Goal: Task Accomplishment & Management: Complete application form

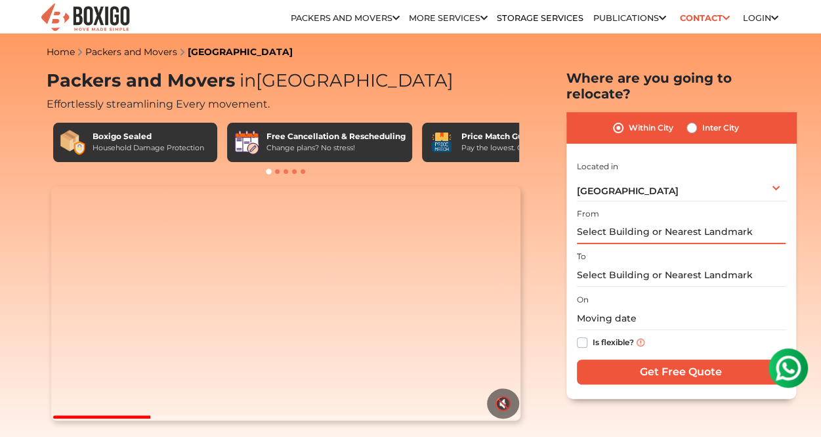
click at [622, 221] on input "text" at bounding box center [681, 232] width 209 height 23
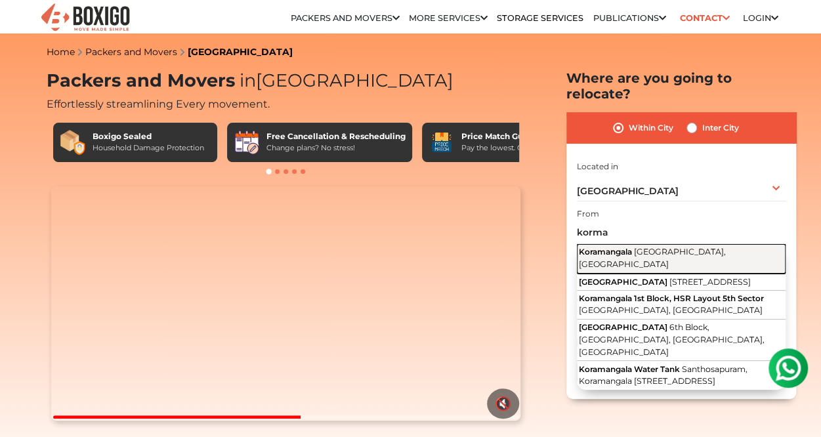
click at [647, 247] on span "[GEOGRAPHIC_DATA], [GEOGRAPHIC_DATA]" at bounding box center [652, 258] width 147 height 22
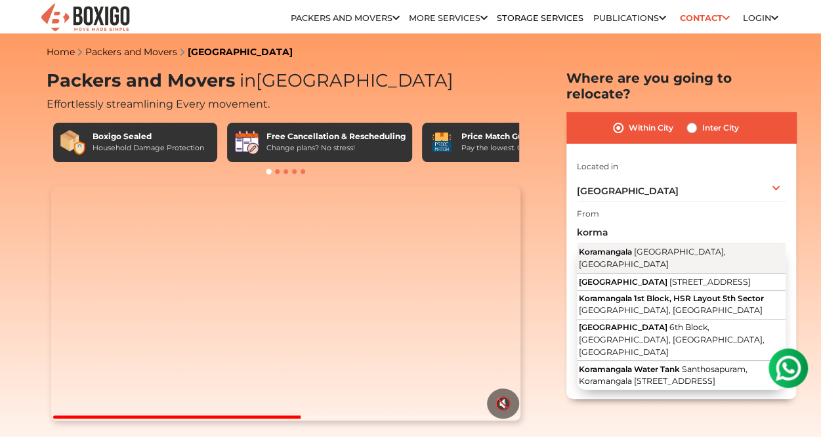
type input "[GEOGRAPHIC_DATA], [GEOGRAPHIC_DATA], [GEOGRAPHIC_DATA]"
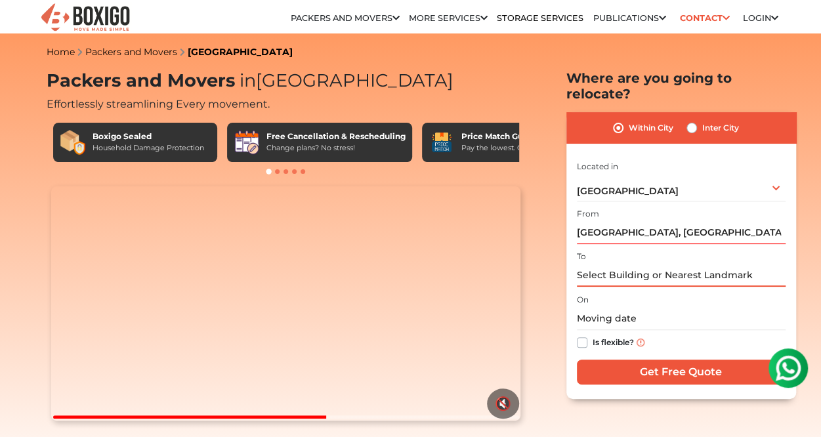
click at [598, 264] on input "text" at bounding box center [681, 275] width 209 height 23
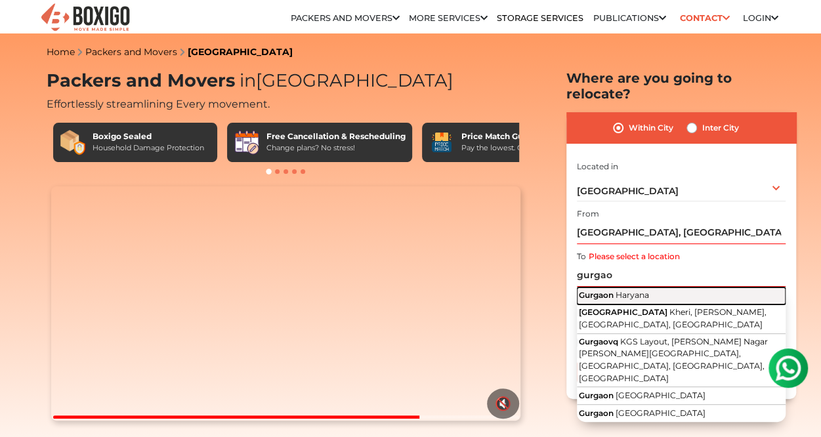
click at [602, 290] on span "Gurgaon" at bounding box center [596, 295] width 35 height 10
type input "Gurgaon, [GEOGRAPHIC_DATA]"
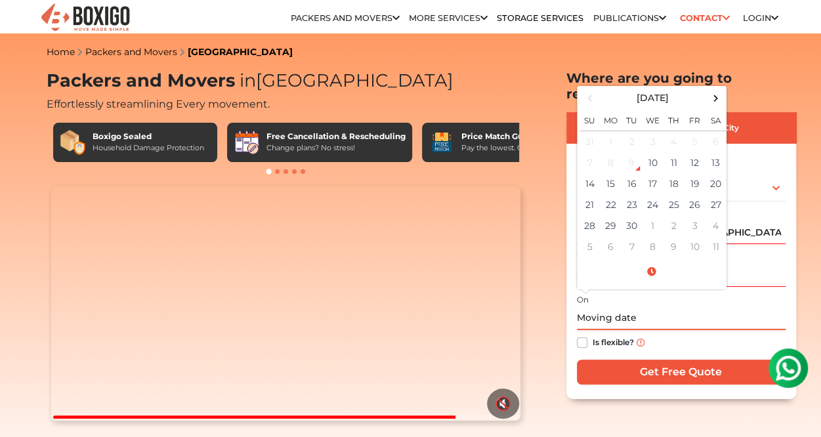
click at [612, 307] on input "text" at bounding box center [681, 318] width 209 height 23
click at [652, 194] on td "24" at bounding box center [652, 204] width 21 height 21
type input "[DATE] 12:00 AM"
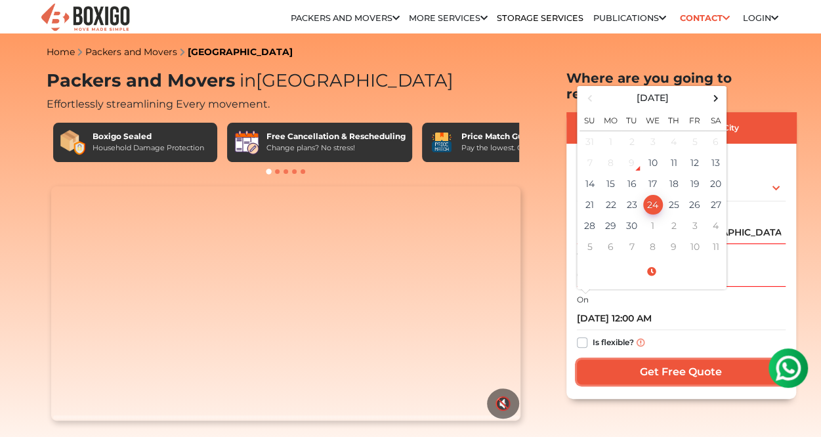
click at [651, 360] on input "Get Free Quote" at bounding box center [681, 372] width 209 height 25
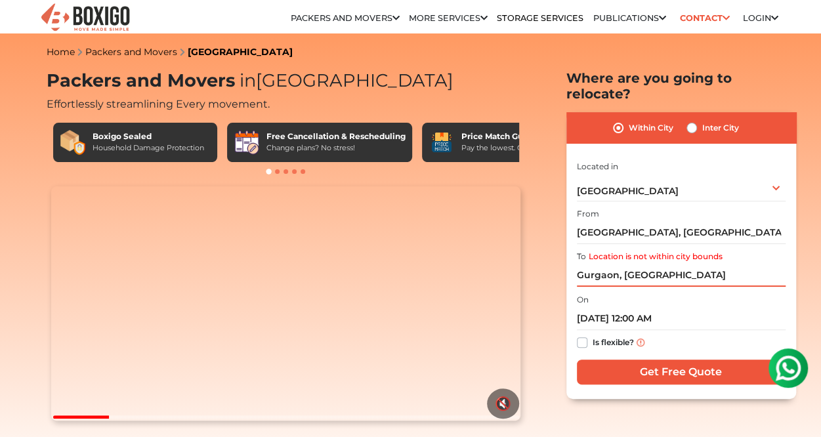
click at [680, 266] on input "Gurgaon, [GEOGRAPHIC_DATA]" at bounding box center [681, 275] width 209 height 23
type input "G"
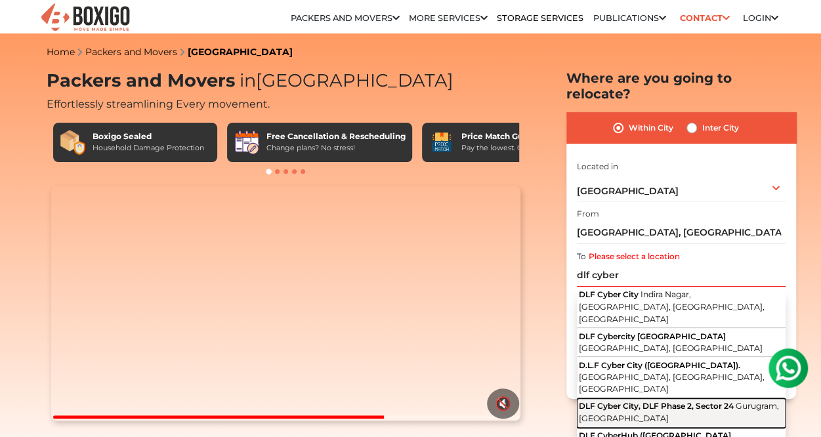
click at [648, 401] on span "DLF Cyber City, DLF Phase 2, Sector 24" at bounding box center [656, 406] width 155 height 10
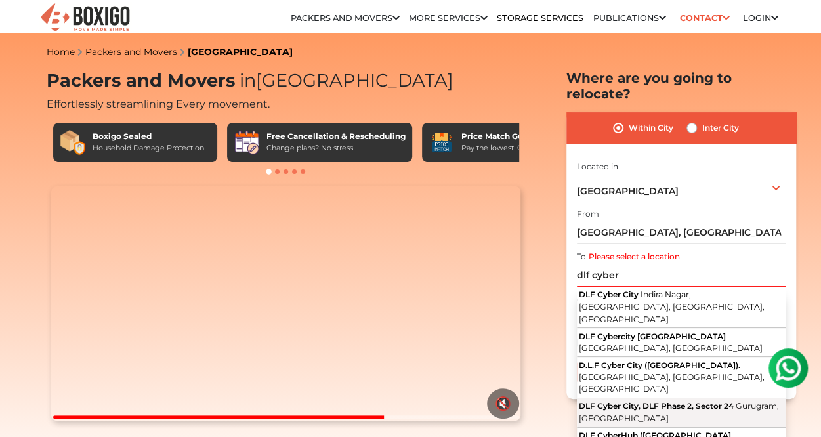
type input "[STREET_ADDRESS]"
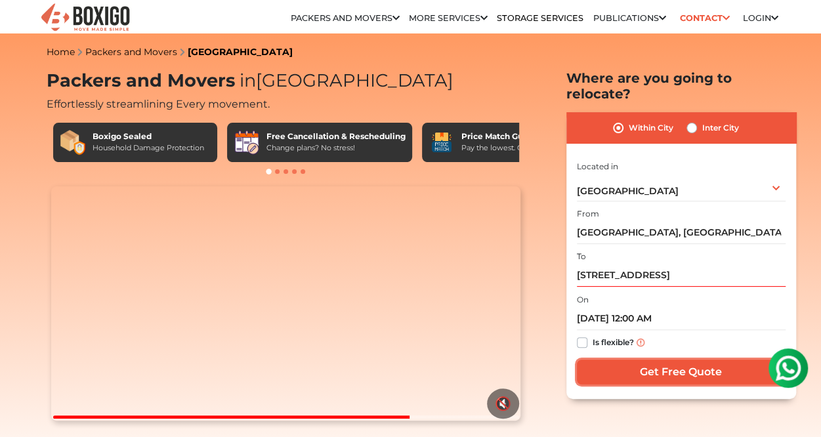
click at [638, 360] on input "Get Free Quote" at bounding box center [681, 372] width 209 height 25
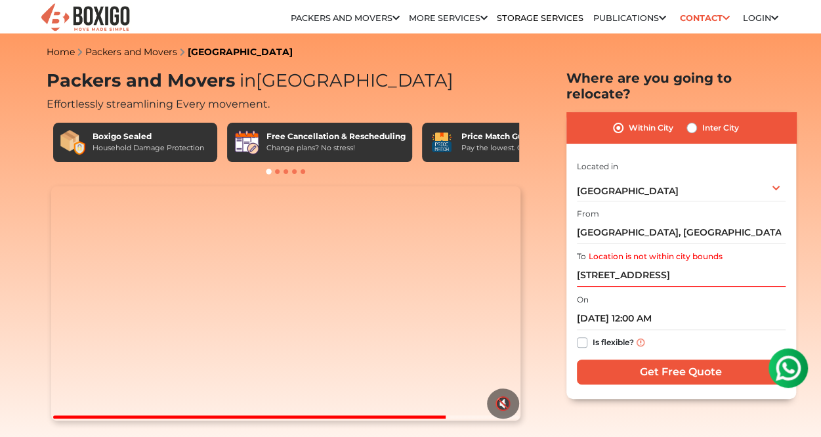
click at [634, 342] on div "I am shifting my 1 BHK 2 BHK 3 BHK 3 + BHK FEW ITEMS FEW ITEMS 1 BHK 2 BHK 3 BH…" at bounding box center [681, 273] width 209 height 231
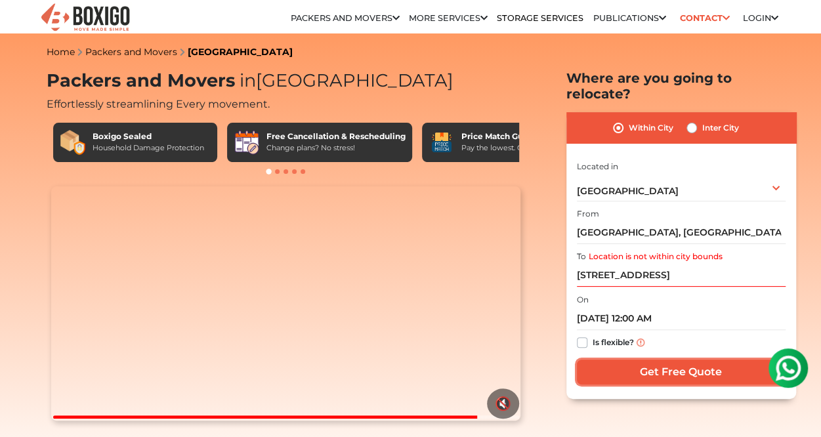
click at [629, 360] on input "Get Free Quote" at bounding box center [681, 372] width 209 height 25
